Goal: Transaction & Acquisition: Purchase product/service

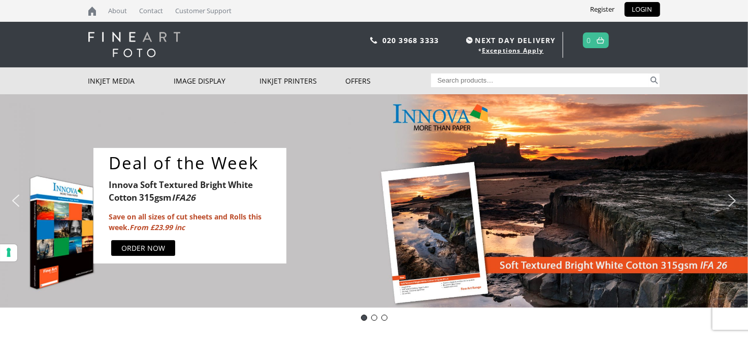
click at [518, 40] on span "NEXT DAY DELIVERY" at bounding box center [509, 41] width 92 height 12
click at [731, 201] on img "next arrow" at bounding box center [732, 201] width 16 height 16
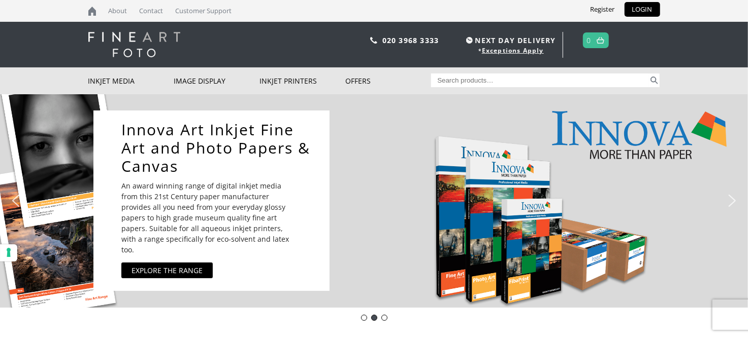
click at [731, 200] on img "next arrow" at bounding box center [732, 201] width 16 height 16
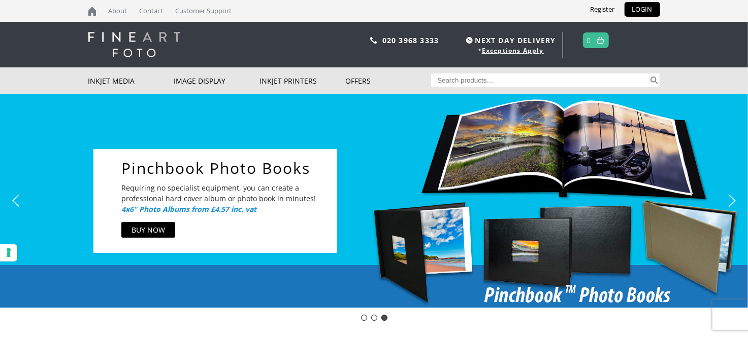
click at [730, 200] on img "next arrow" at bounding box center [732, 201] width 16 height 16
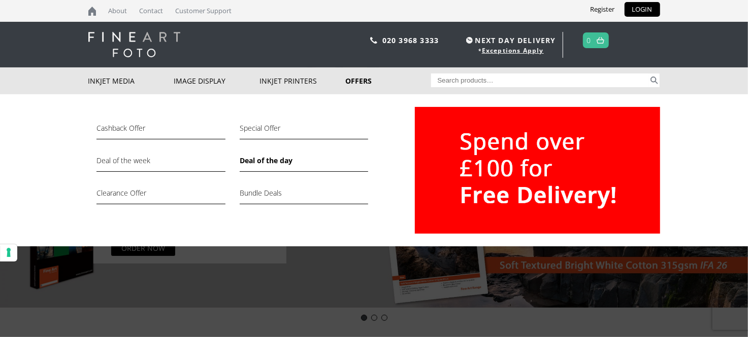
click at [258, 159] on link "Deal of the day" at bounding box center [304, 163] width 128 height 17
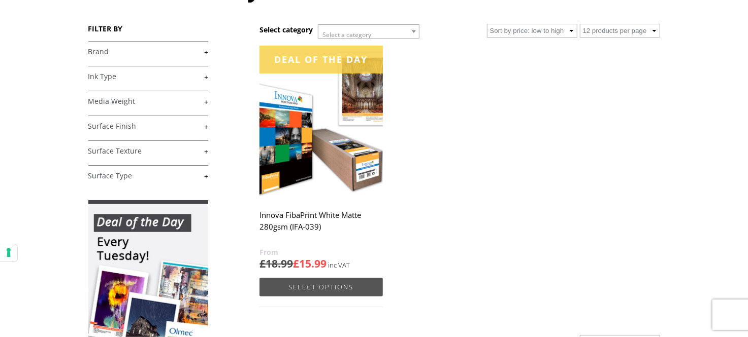
click at [285, 289] on link "Select options" at bounding box center [320, 287] width 123 height 19
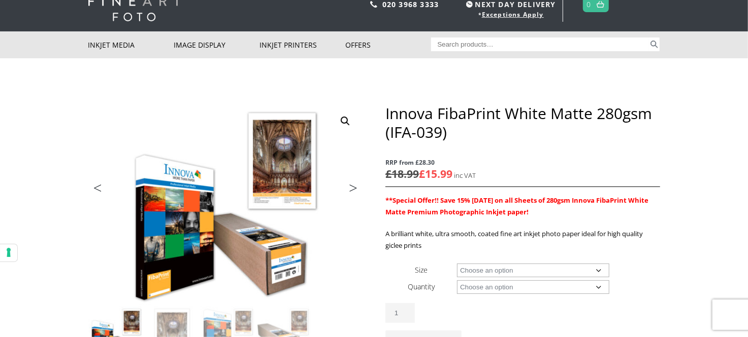
scroll to position [49, 0]
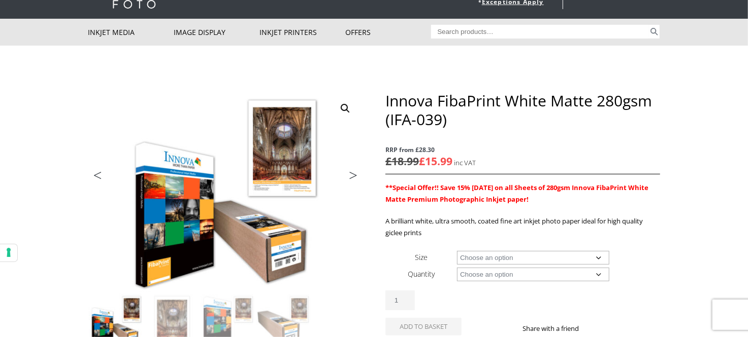
click at [475, 261] on select "Choose an option A4 Sheet A3 Sheet A3+ Sheet A2 Sheet 17" Wide Roll 24" Wide Ro…" at bounding box center [533, 258] width 152 height 14
select select "a4-sheet"
click at [478, 280] on select "Choose an option 25 Sheets" at bounding box center [533, 275] width 152 height 14
select select "25-sheets"
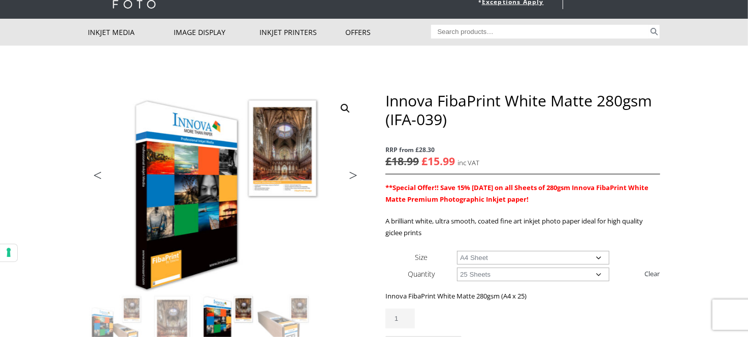
click at [491, 262] on select "Choose an option A4 Sheet A3 Sheet A3+ Sheet A2 Sheet" at bounding box center [533, 258] width 152 height 14
click at [489, 254] on select "Choose an option A4 Sheet A3 Sheet A3+ Sheet A2 Sheet" at bounding box center [533, 258] width 152 height 14
click at [488, 264] on td "Choose an option A4 Sheet A3 Sheet A3+ Sheet A2 Sheet" at bounding box center [558, 257] width 202 height 17
click at [488, 255] on select "Choose an option A4 Sheet A3 Sheet A3+ Sheet A2 Sheet" at bounding box center [533, 258] width 152 height 14
select select "a2-sheet"
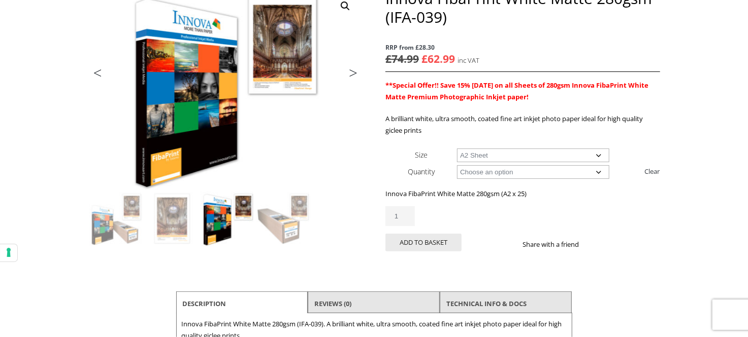
scroll to position [153, 0]
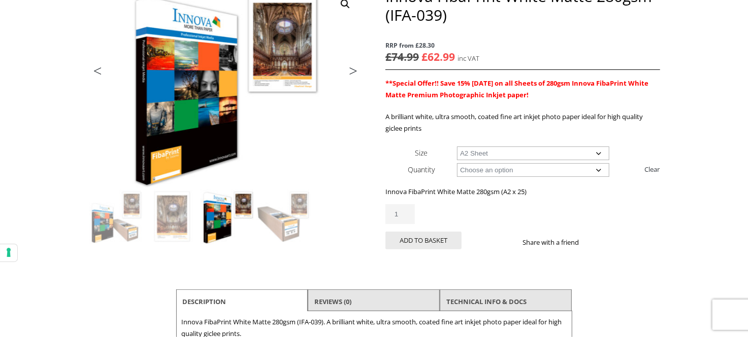
click at [482, 170] on select "Choose an option 25 Sheets" at bounding box center [533, 170] width 152 height 14
select select
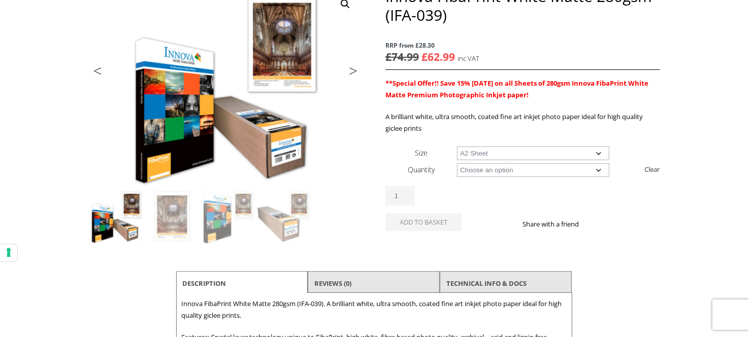
click at [482, 169] on select "Choose an option 25 Sheets" at bounding box center [533, 170] width 152 height 14
click at [490, 153] on select "Choose an option A4 Sheet A3 Sheet A3+ Sheet A2 Sheet 17" Wide Roll 24" Wide Ro…" at bounding box center [533, 154] width 152 height 14
select select "17-wide-roll"
click at [488, 171] on select "Choose an option 15m" at bounding box center [533, 170] width 152 height 14
select select "15m"
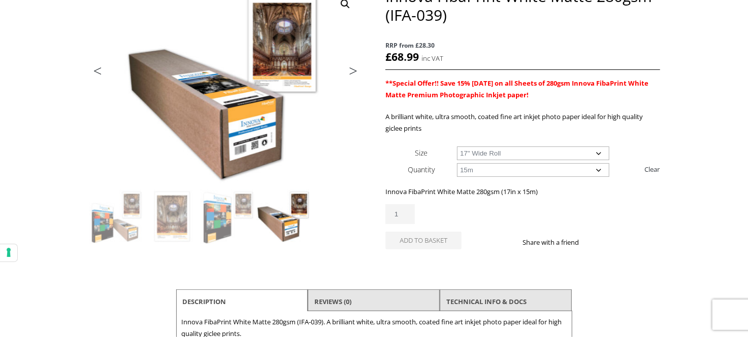
click at [486, 171] on select "Choose an option 15m" at bounding box center [533, 170] width 152 height 14
click at [488, 153] on select "Choose an option 17" Wide Roll 24" Wide Roll 36" Wide Roll 44" Wide Roll 60" Wi…" at bounding box center [533, 154] width 152 height 14
select select "24-wide-roll"
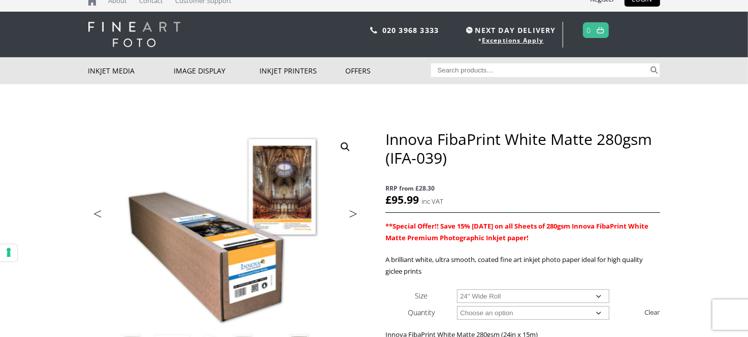
scroll to position [0, 0]
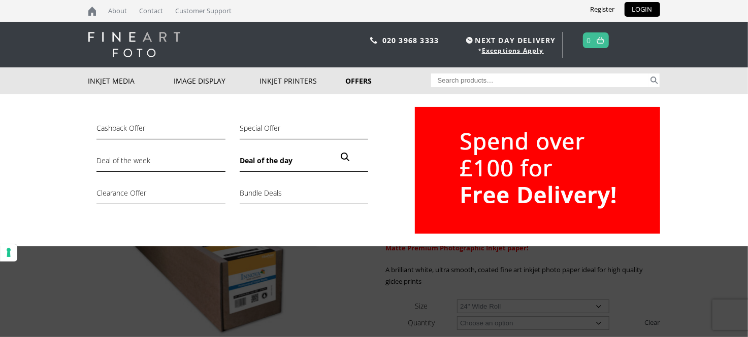
click at [263, 159] on link "Deal of the day" at bounding box center [304, 163] width 128 height 17
click at [284, 164] on link "Deal of the day" at bounding box center [304, 163] width 128 height 17
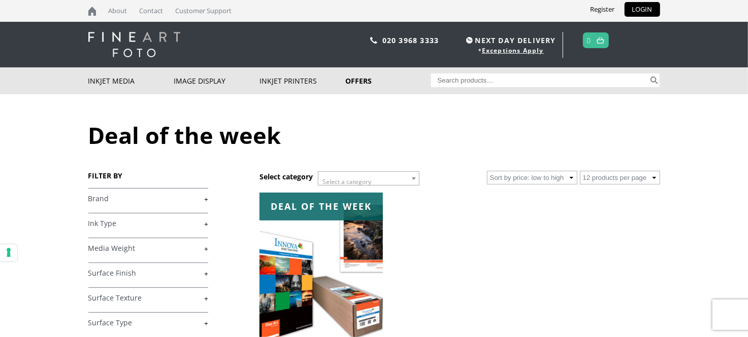
click at [135, 38] on img at bounding box center [134, 44] width 92 height 25
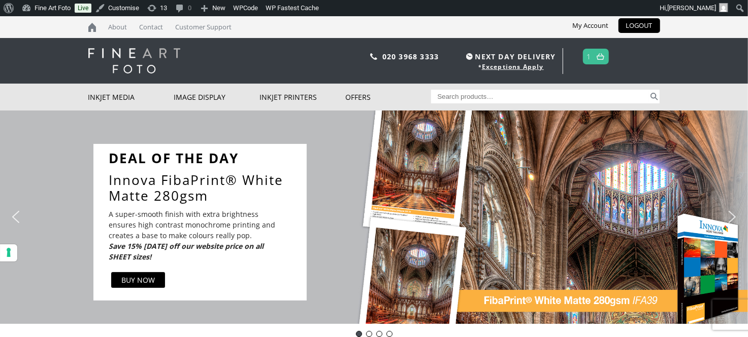
click at [425, 140] on div "DEAL OF THE DAY Innova FibaPrint® White Matte 280gsm A super-smooth finish with…" at bounding box center [371, 217] width 556 height 177
click at [135, 274] on link "BUY NOW" at bounding box center [138, 281] width 54 height 16
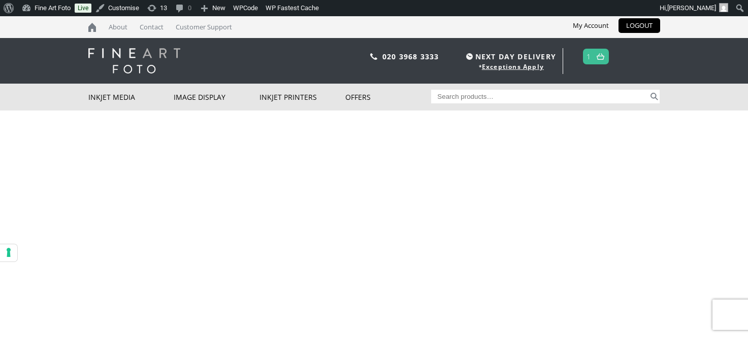
click at [480, 202] on div "DOTD- IFA39 DEAL OF THE DAY Innova FibaPrint® White Matte 280gsm A super-smooth…" at bounding box center [374, 218] width 748 height 214
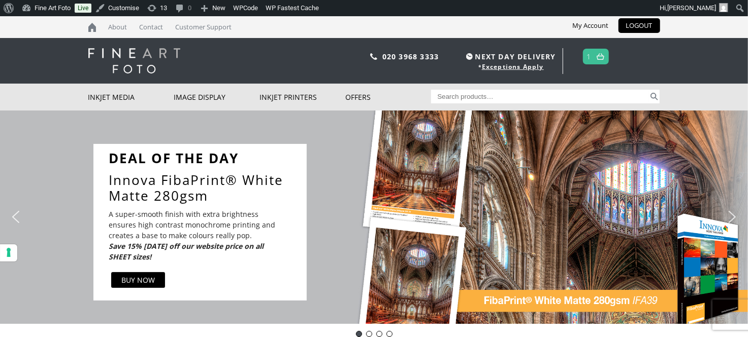
click at [507, 207] on div "Slider" at bounding box center [480, 222] width 327 height 157
